Goal: Complete application form

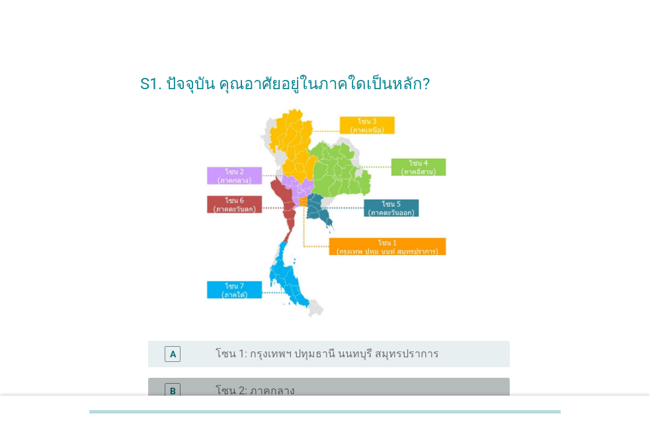
click at [260, 385] on label "โซน 2: ภาคกลาง" at bounding box center [254, 391] width 79 height 13
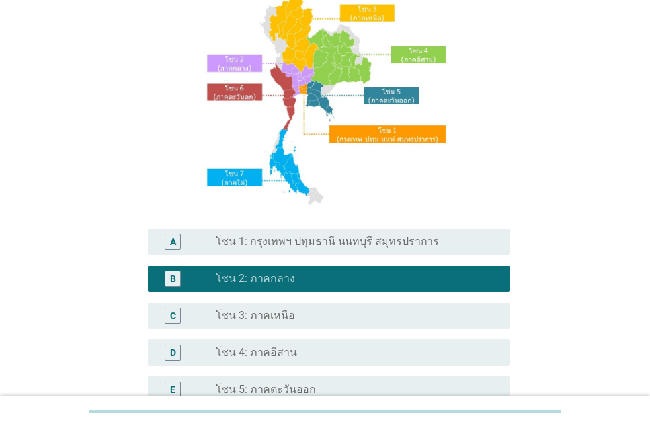
scroll to position [118, 0]
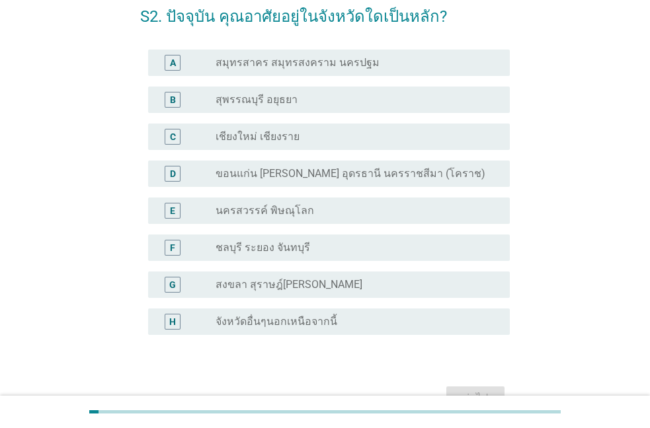
scroll to position [70, 0]
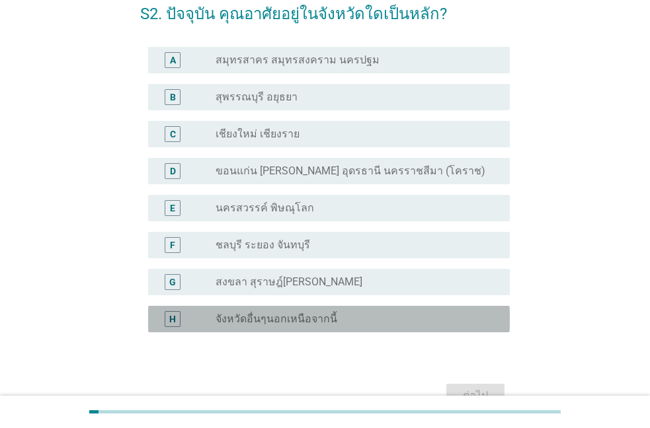
click at [266, 313] on label "จังหวัดอื่นๆนอกเหนือจากนี้" at bounding box center [276, 319] width 122 height 13
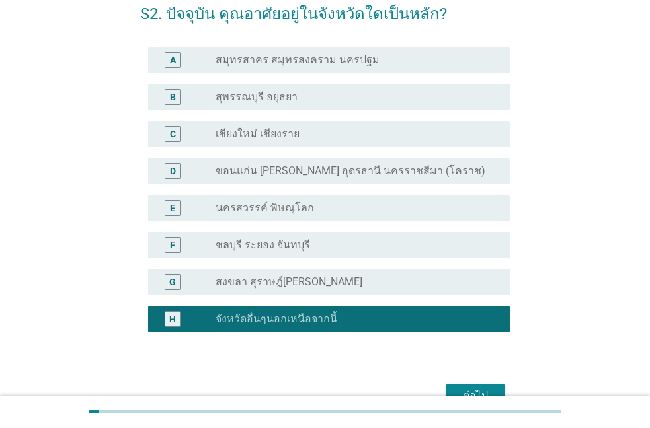
click at [469, 383] on div "ต่อไป" at bounding box center [325, 396] width 370 height 32
click at [470, 389] on div "ต่อไป" at bounding box center [475, 396] width 37 height 16
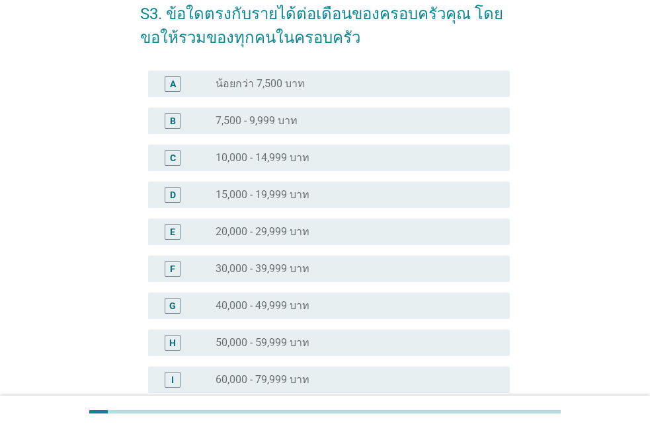
scroll to position [0, 0]
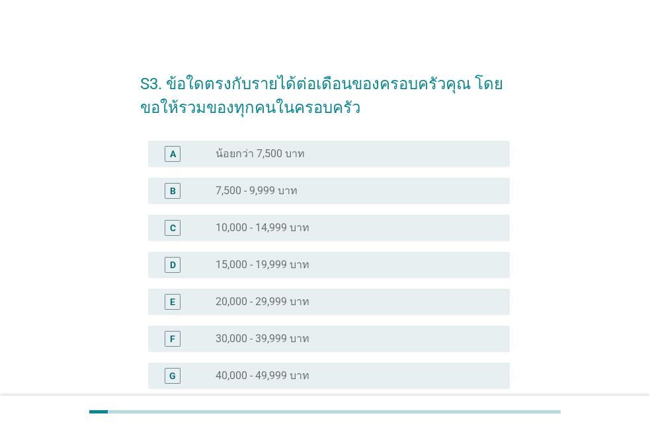
click at [253, 370] on label "40,000 - 49,999 บาท" at bounding box center [262, 376] width 94 height 13
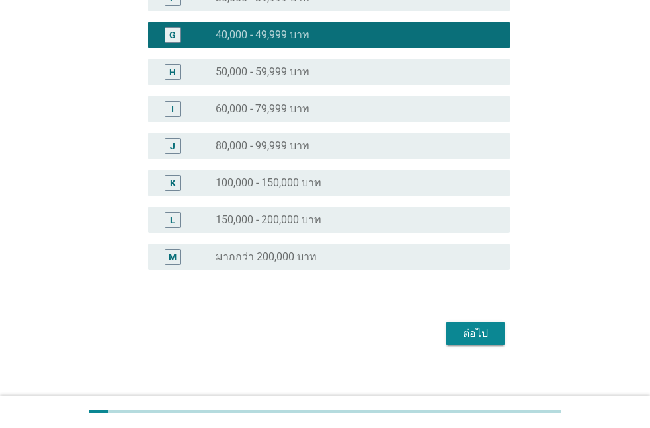
scroll to position [342, 0]
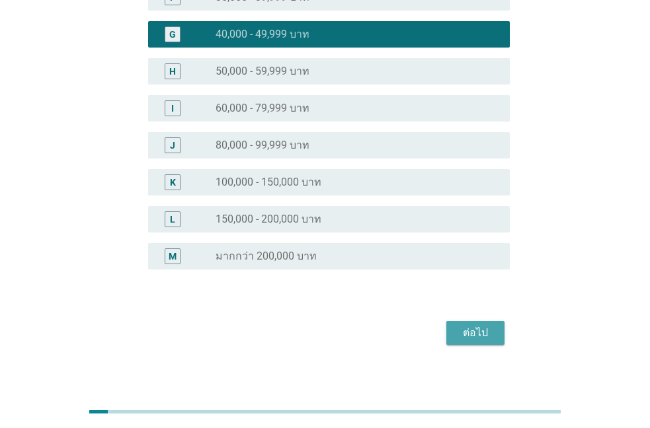
click at [482, 333] on div "ต่อไป" at bounding box center [475, 333] width 37 height 16
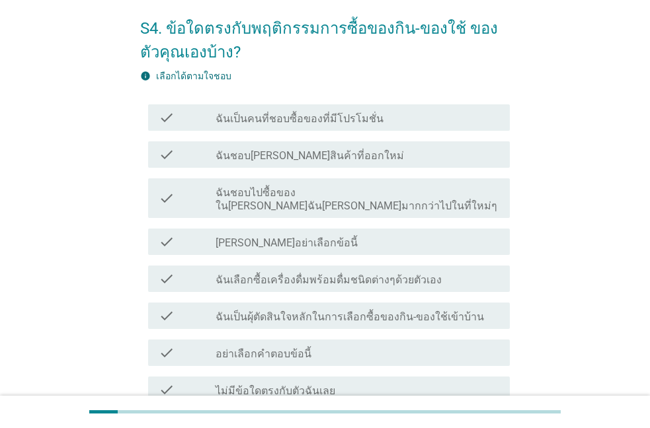
scroll to position [129, 0]
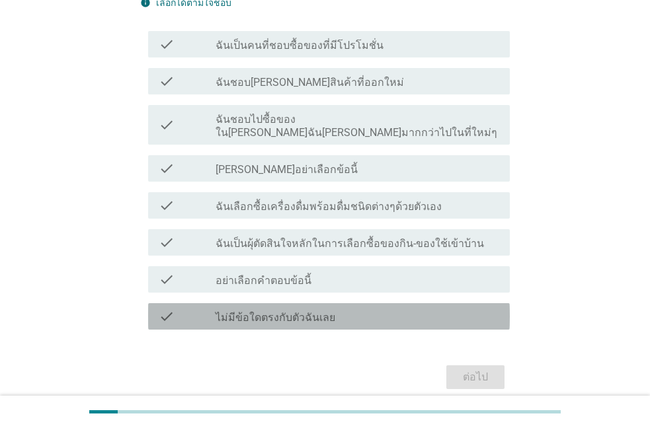
click at [299, 309] on div "check_box_outline_blank ไม่มีข้อใดตรงกับตัวฉันเลย" at bounding box center [357, 317] width 284 height 16
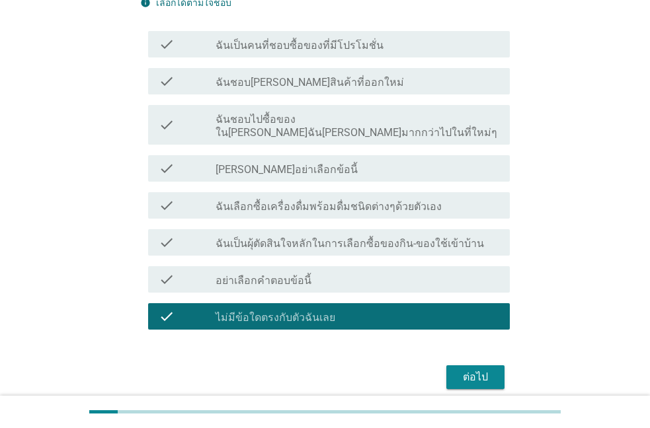
click at [483, 370] on div "ต่อไป" at bounding box center [475, 378] width 37 height 16
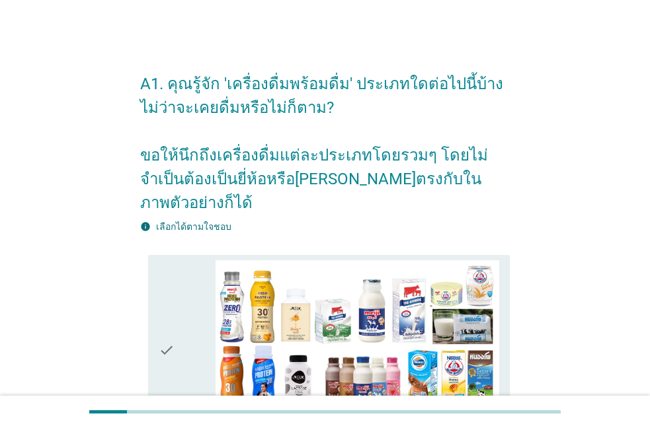
click at [266, 424] on div "check_box_outline_blank [PERSON_NAME]" at bounding box center [357, 432] width 284 height 16
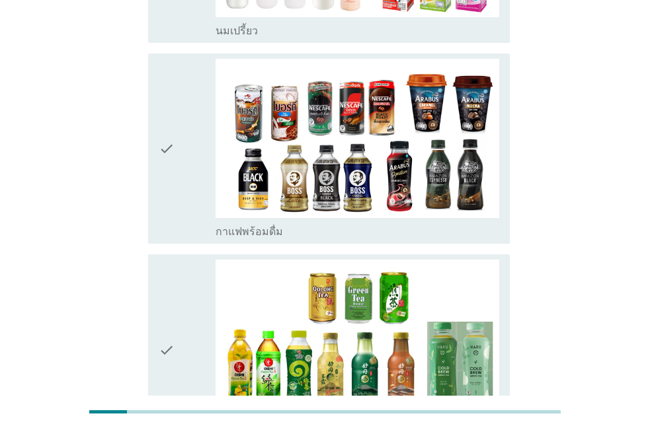
scroll to position [1168, 0]
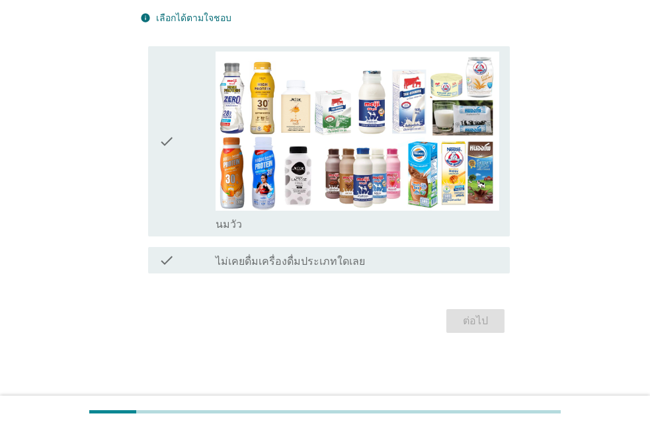
scroll to position [0, 0]
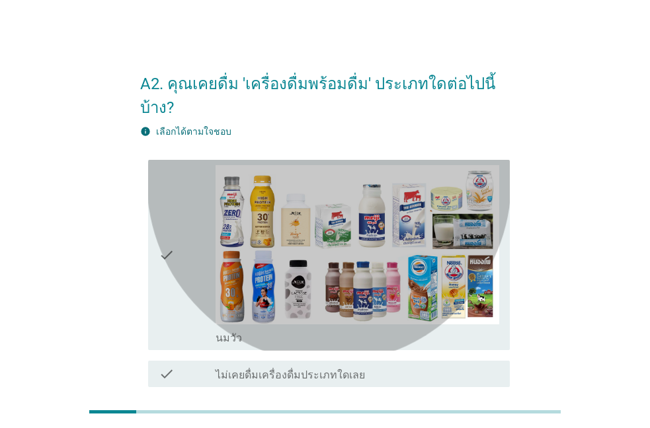
click at [295, 329] on div "check_box_outline_blank [PERSON_NAME]" at bounding box center [357, 337] width 284 height 16
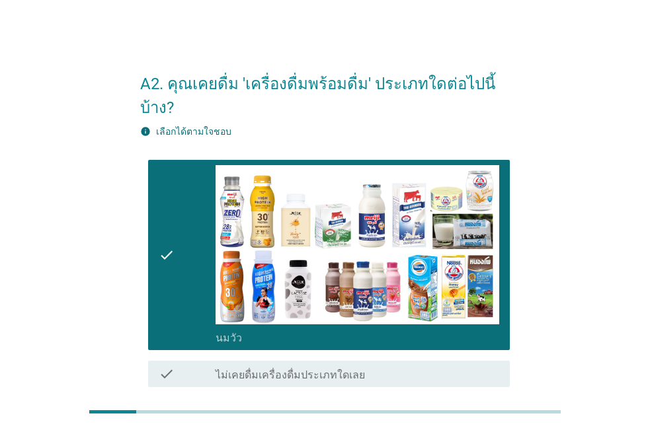
click at [486, 427] on div "ต่อไป" at bounding box center [475, 435] width 37 height 16
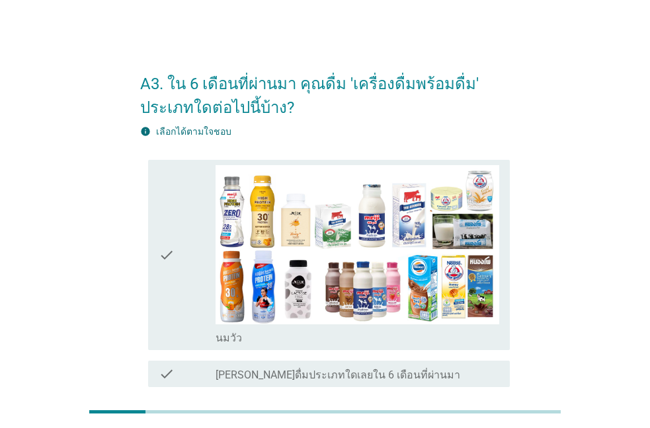
click at [328, 369] on label "[PERSON_NAME]ดื่มประเภทใดเลยใน 6 เดือนที่ผ่านมา" at bounding box center [337, 375] width 245 height 13
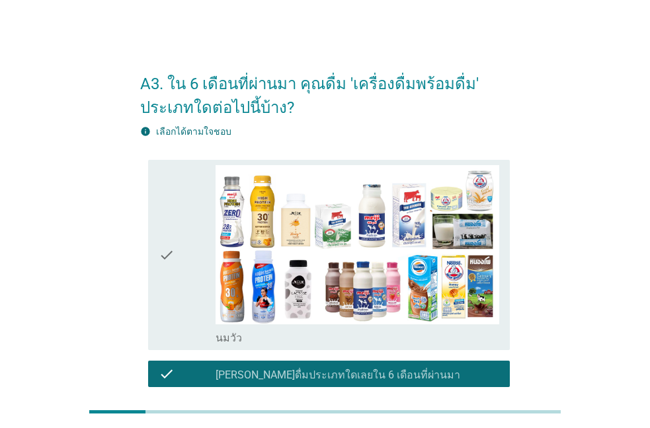
click at [474, 427] on div "ต่อไป" at bounding box center [475, 435] width 37 height 16
